Goal: Check status: Check status

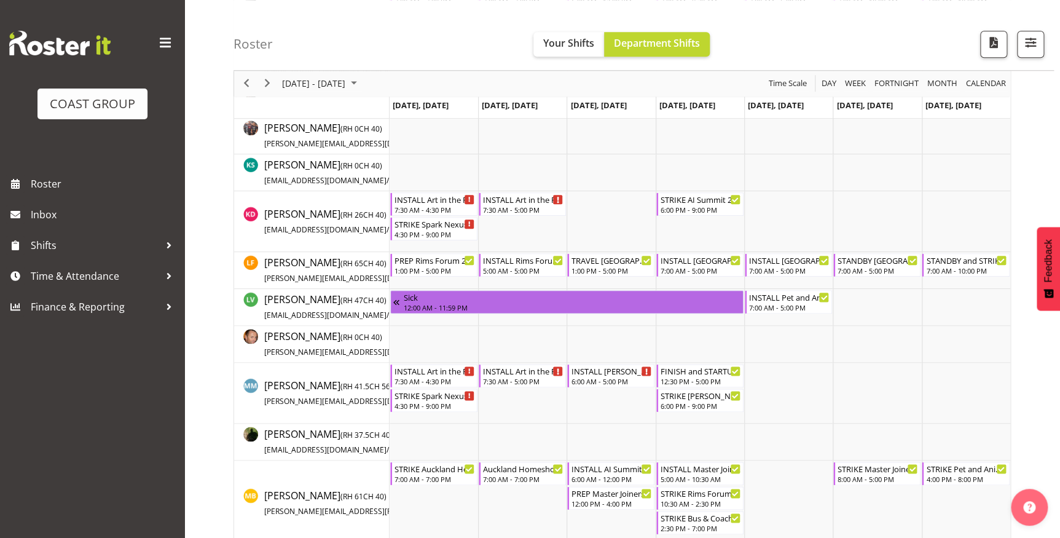
scroll to position [614, 0]
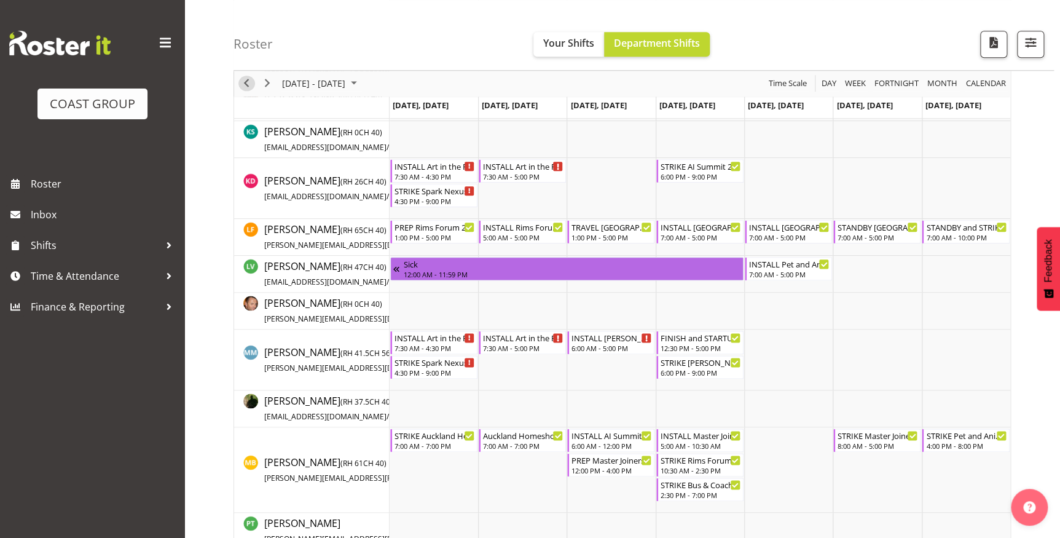
click at [248, 82] on span "Previous" at bounding box center [246, 83] width 15 height 15
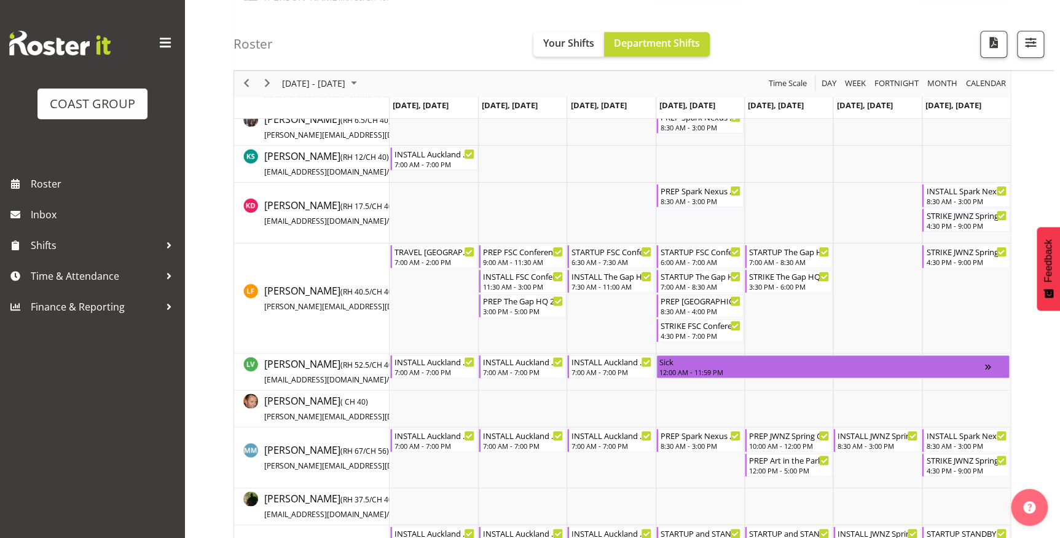
scroll to position [759, 0]
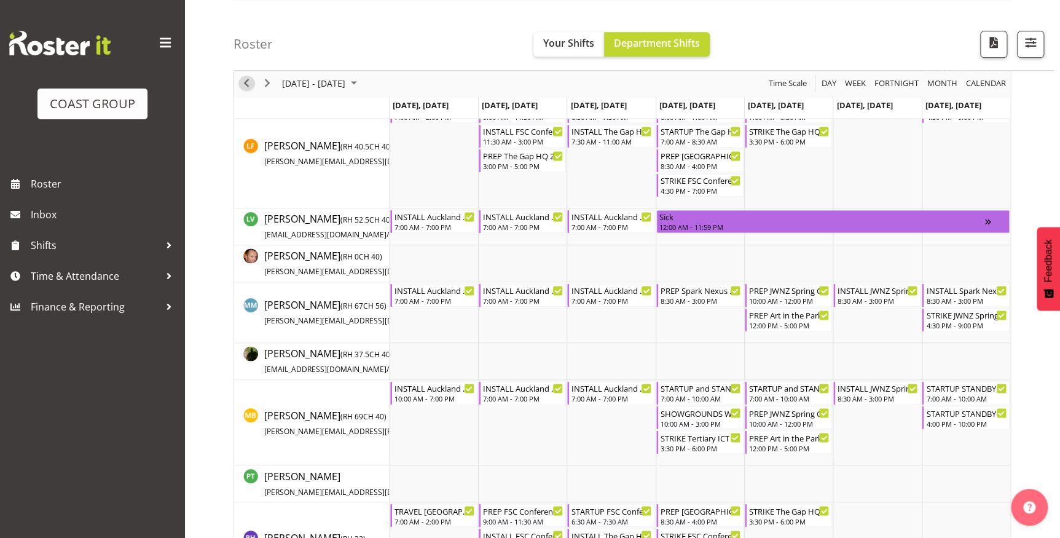
click at [251, 81] on span "Previous" at bounding box center [246, 83] width 15 height 15
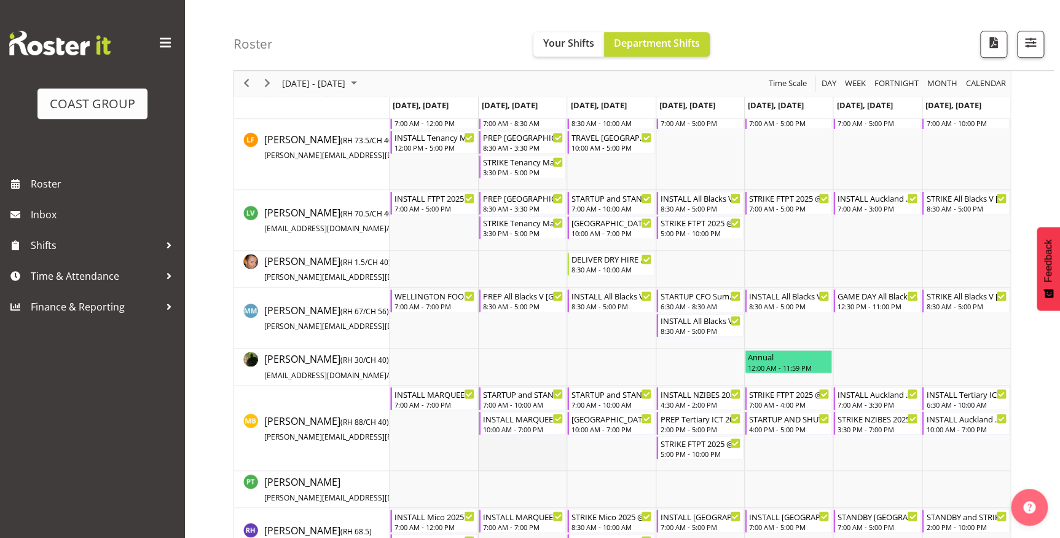
scroll to position [746, 0]
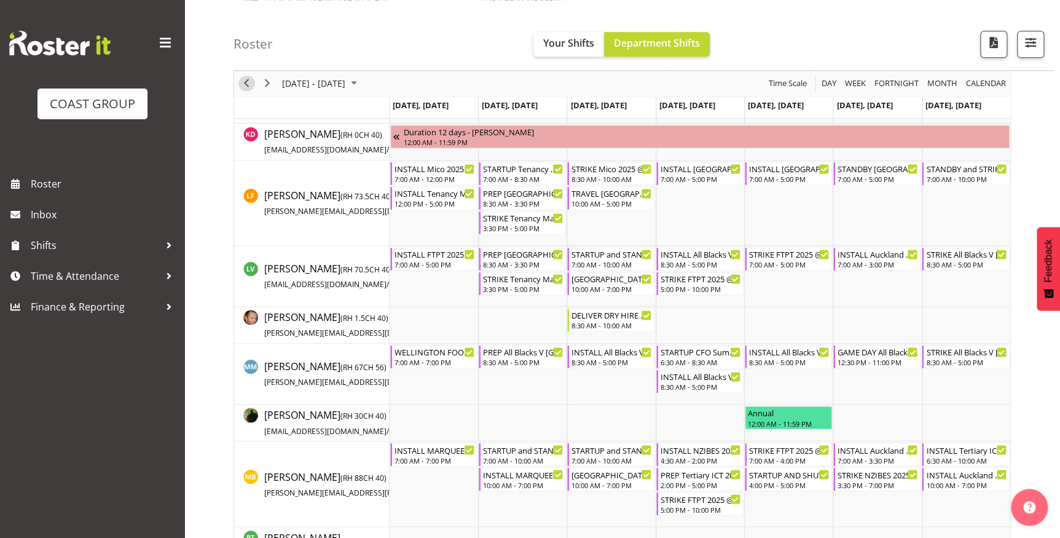
click at [245, 83] on span "Previous" at bounding box center [246, 83] width 15 height 15
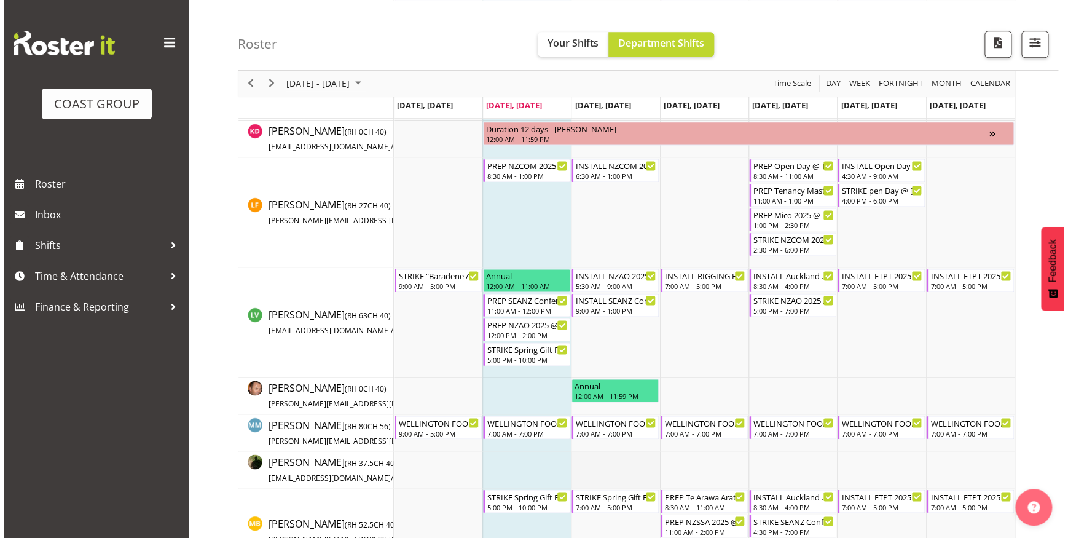
scroll to position [746, 0]
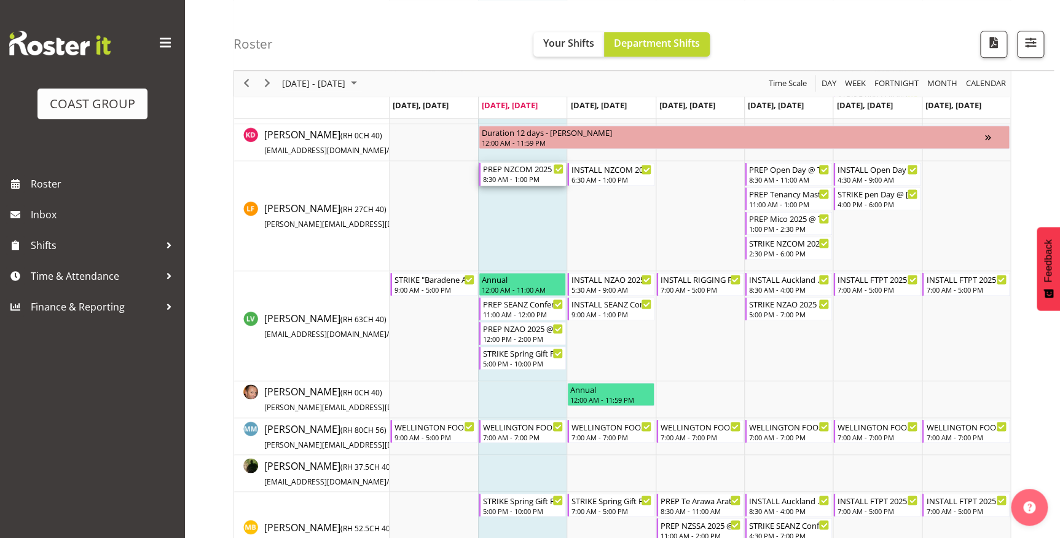
click at [527, 172] on div "PREP NZCOM 2025 @ The Workshop" at bounding box center [523, 168] width 80 height 12
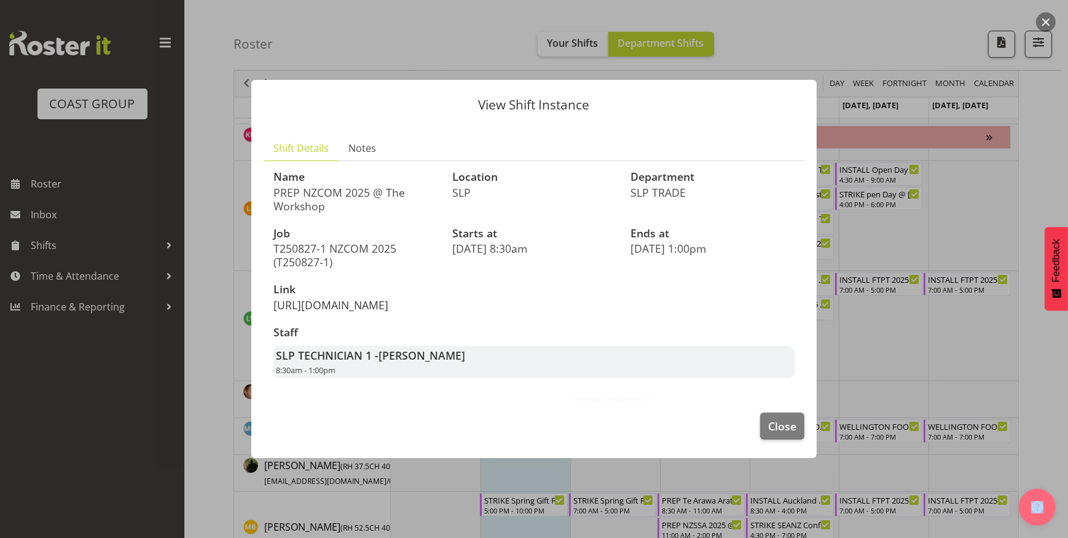
click at [351, 300] on link "[URL][DOMAIN_NAME]" at bounding box center [330, 304] width 115 height 15
